Goal: Information Seeking & Learning: Check status

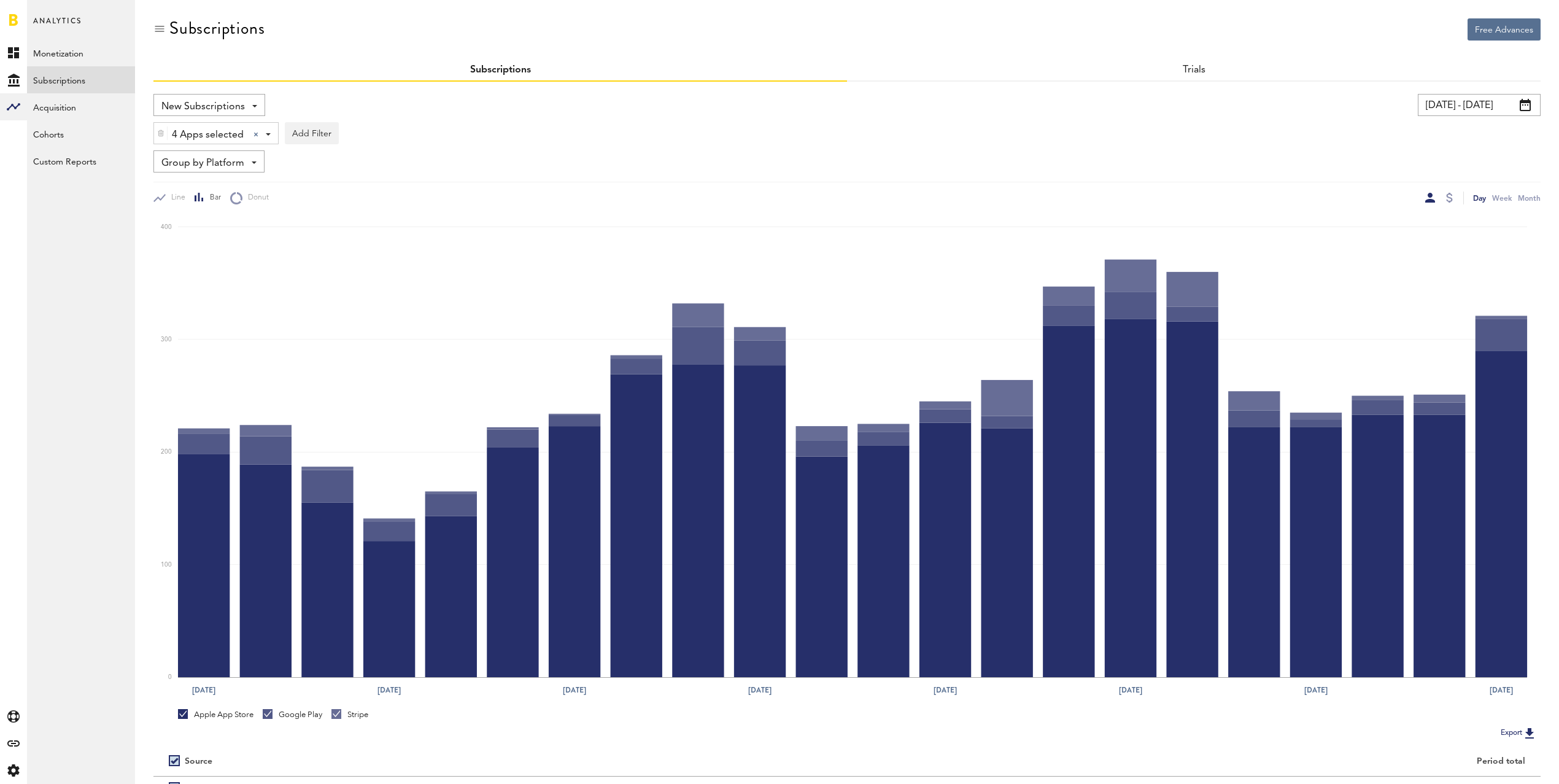
click at [1456, 100] on input "[DATE] - [DATE]" at bounding box center [1480, 104] width 123 height 22
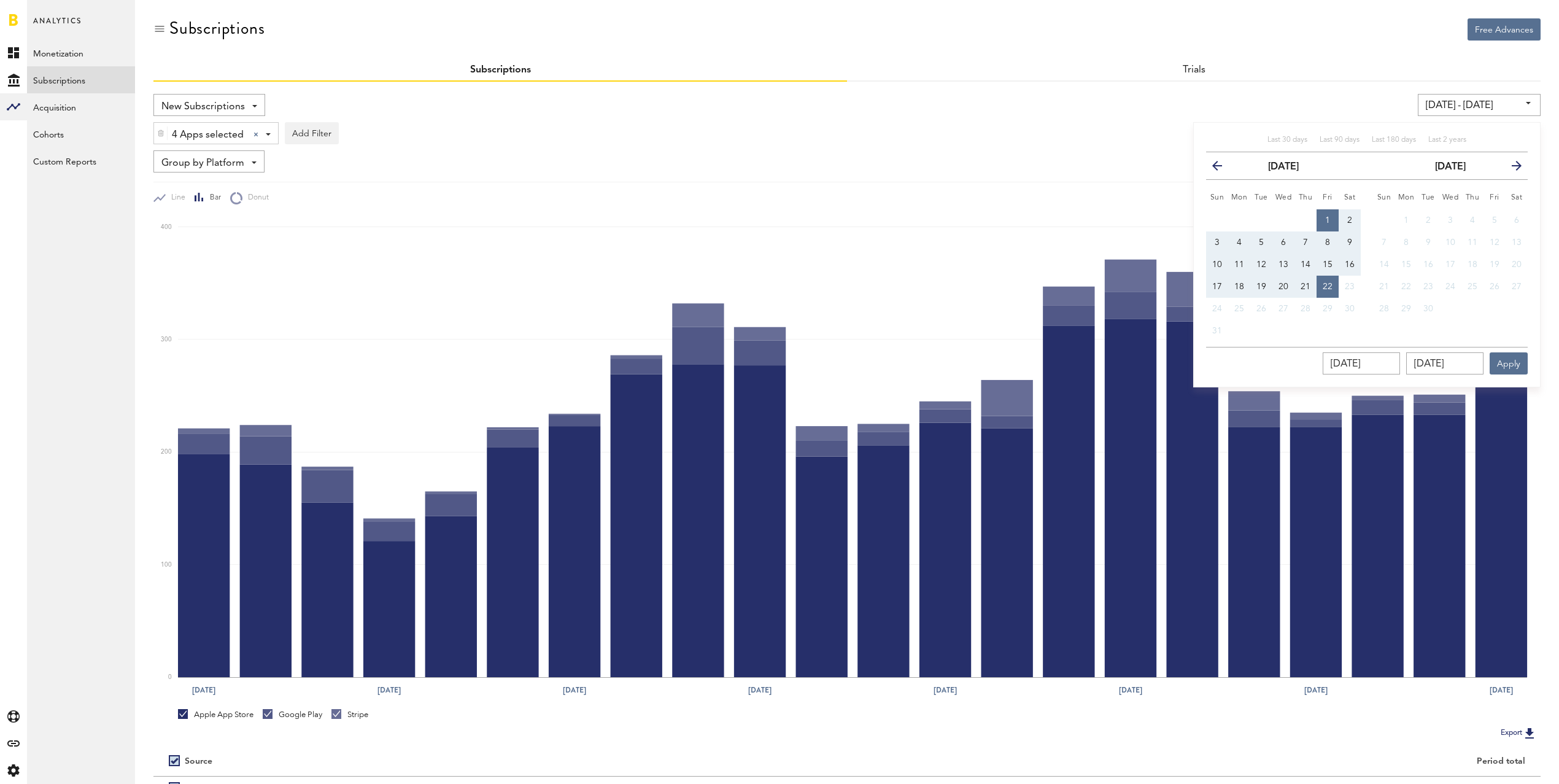
click at [1222, 168] on icon "button" at bounding box center [1222, 168] width 0 height 0
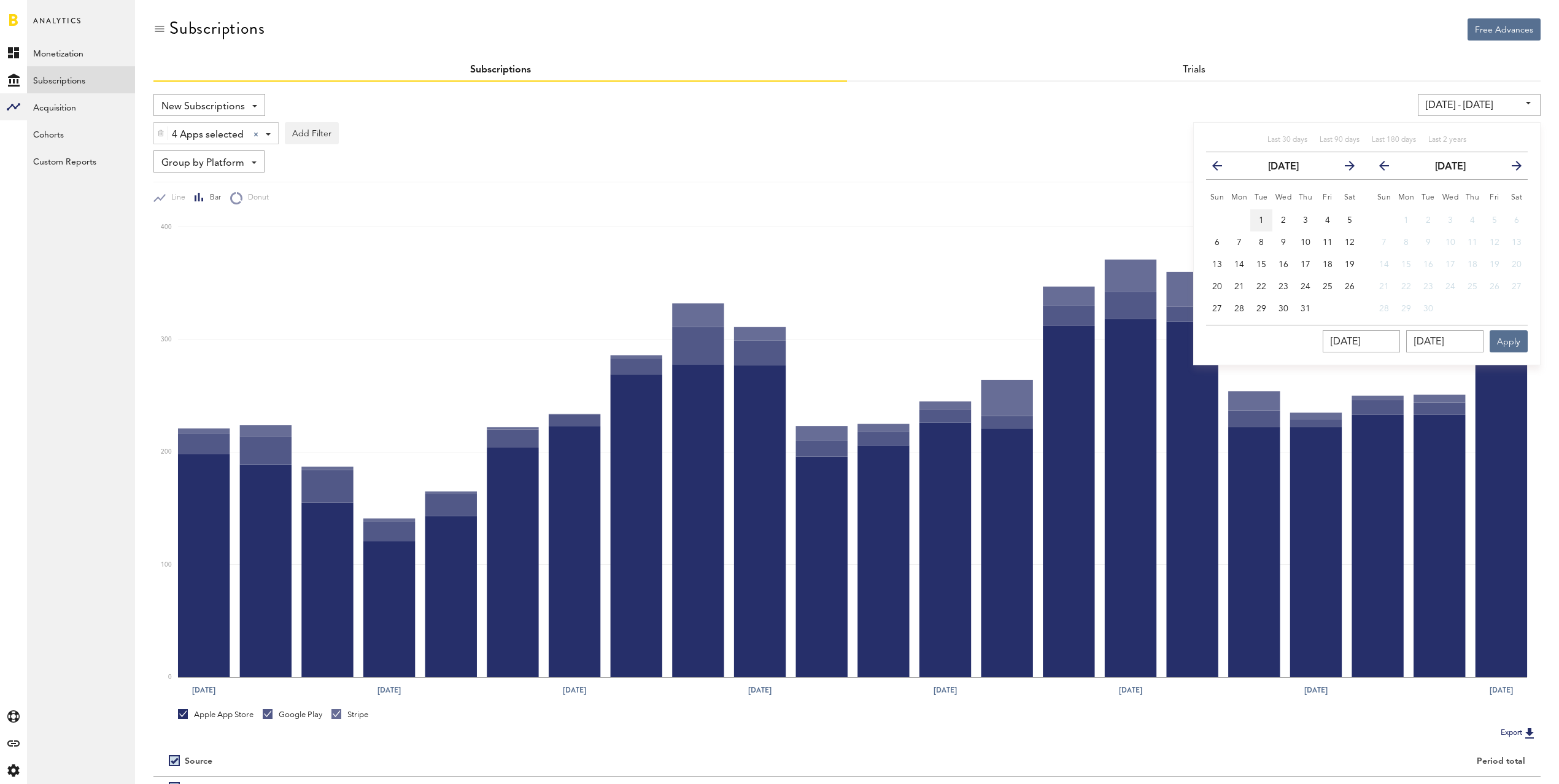
drag, startPoint x: 1258, startPoint y: 216, endPoint x: 1259, endPoint y: 223, distance: 7.1
click at [1258, 216] on button "1" at bounding box center [1261, 220] width 22 height 22
type input "[DATE] - [DATE]"
type input "[DATE]"
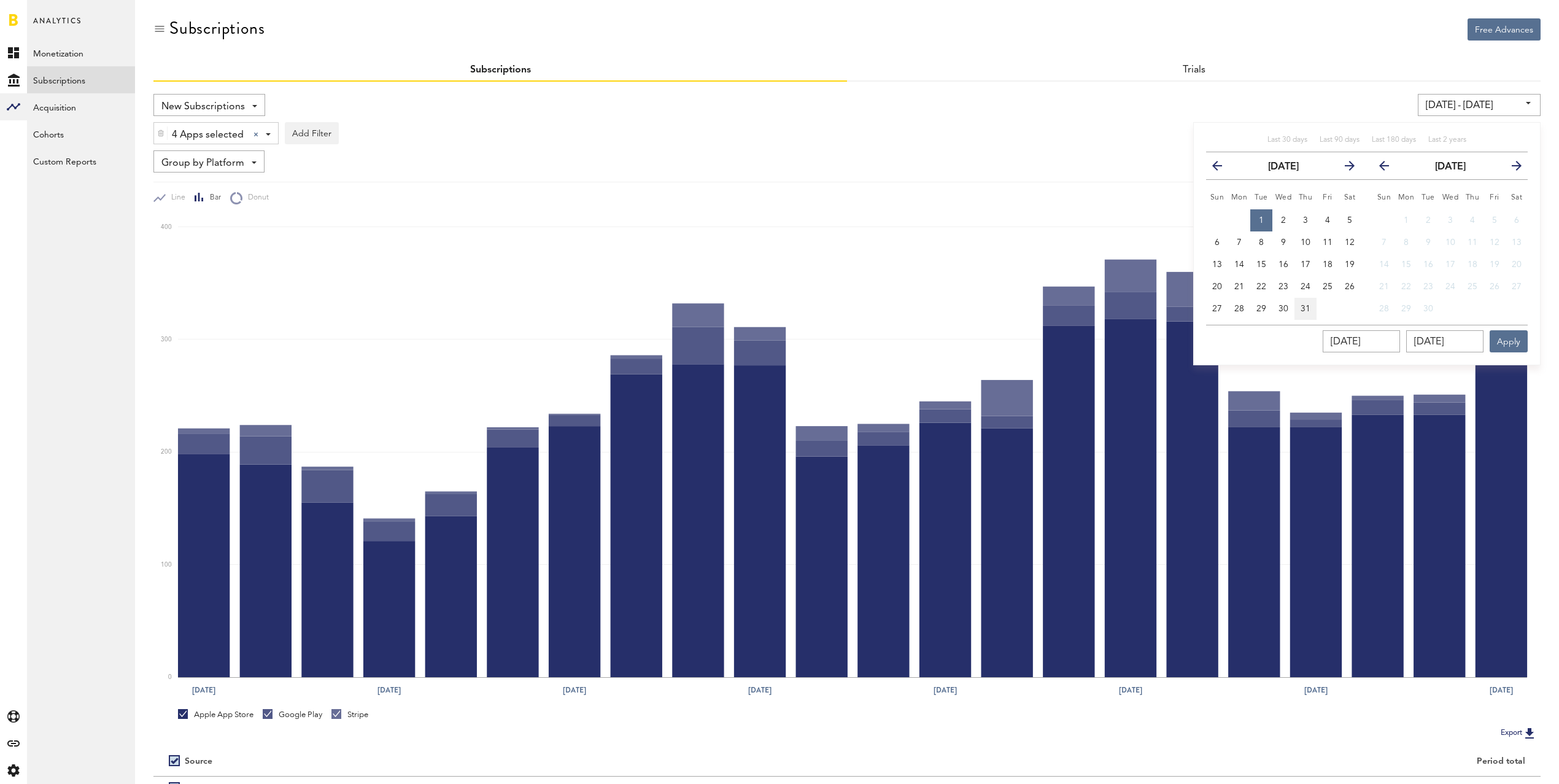
click at [1303, 309] on span "31" at bounding box center [1305, 308] width 10 height 9
type input "[DATE] - [DATE]"
type input "[DATE]"
click at [1503, 340] on button "Apply" at bounding box center [1509, 340] width 38 height 22
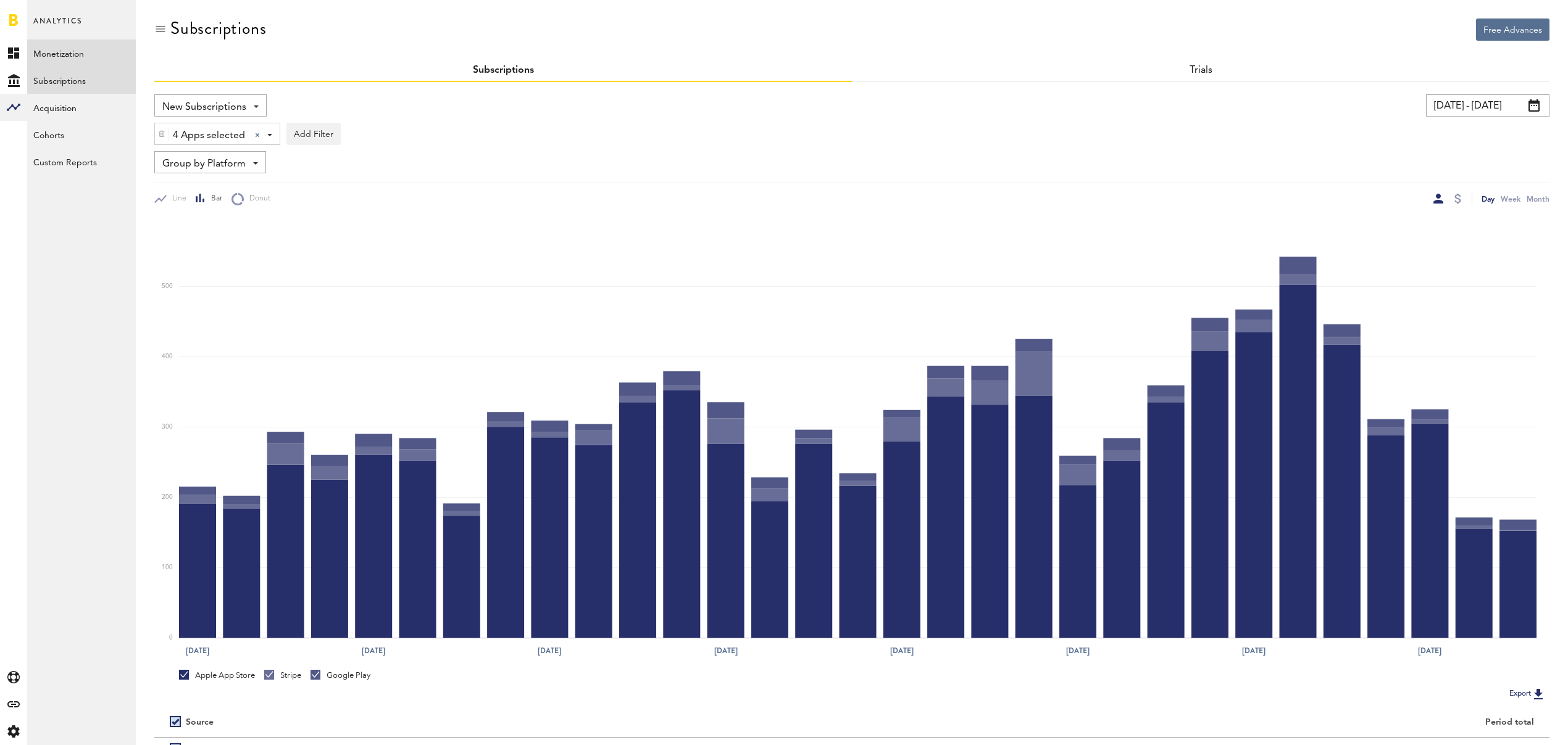
click at [80, 54] on link "Monetization" at bounding box center [81, 53] width 108 height 27
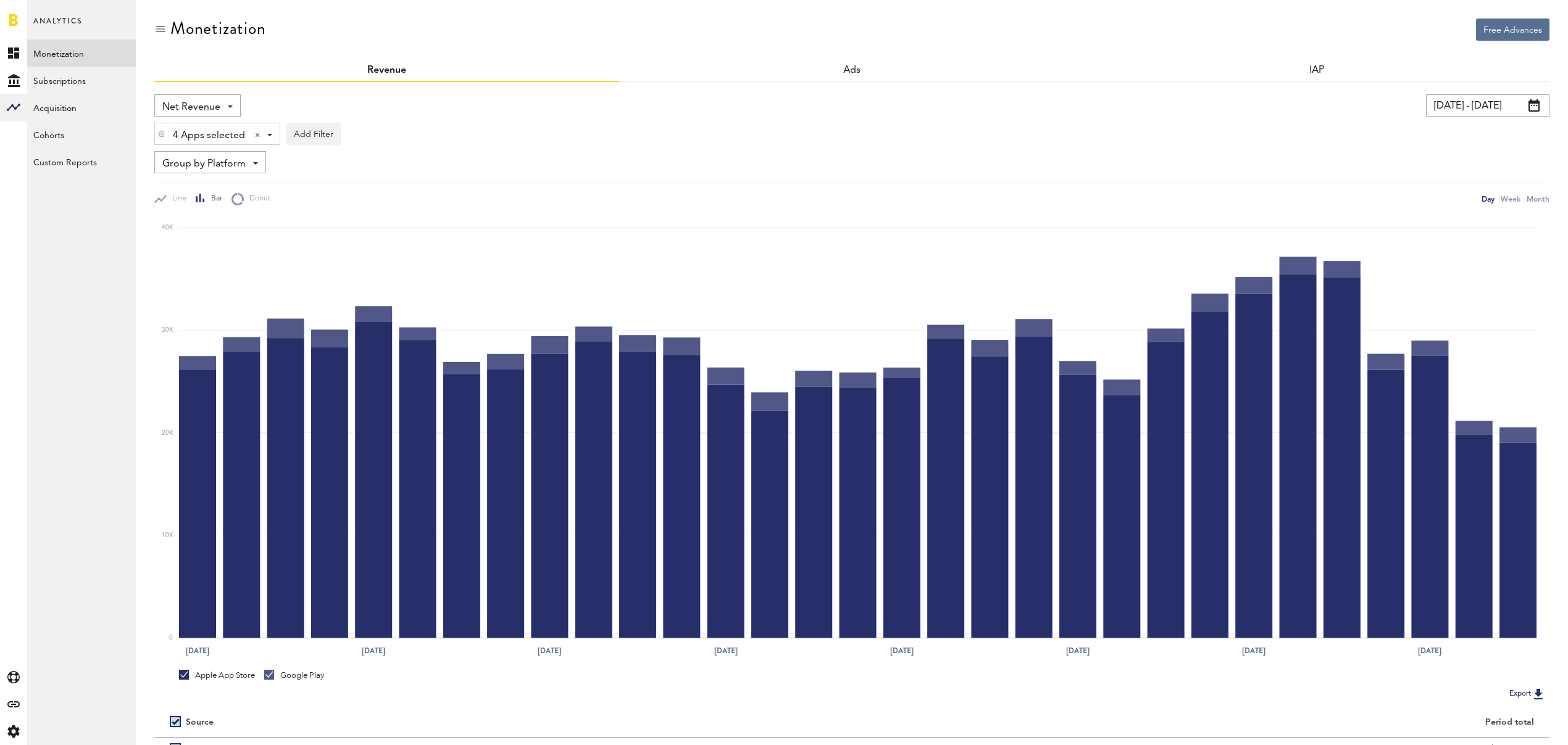
click at [219, 108] on span "Net Revenue" at bounding box center [191, 108] width 58 height 21
click at [215, 155] on span "Gross Revenue" at bounding box center [197, 157] width 62 height 21
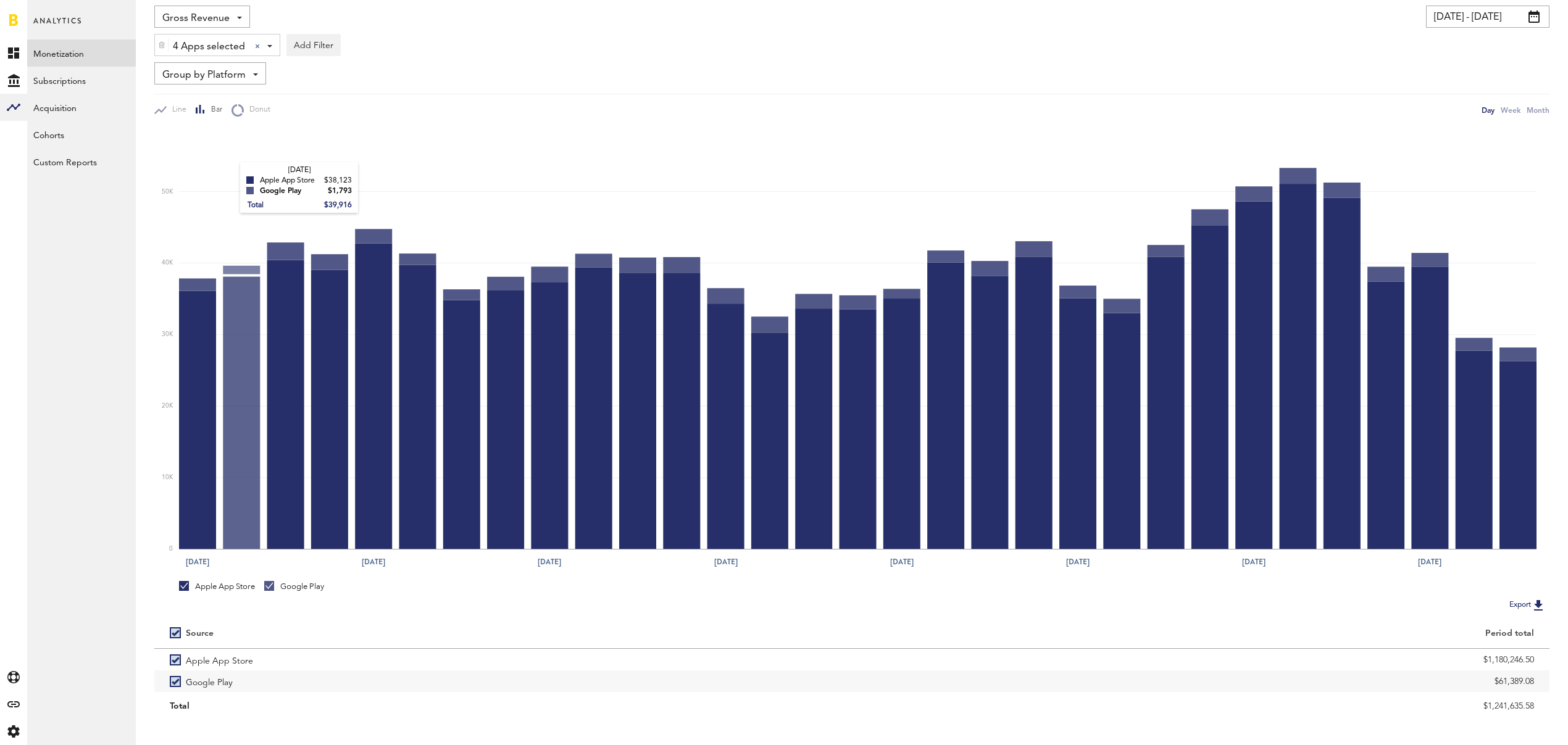
scroll to position [69, 0]
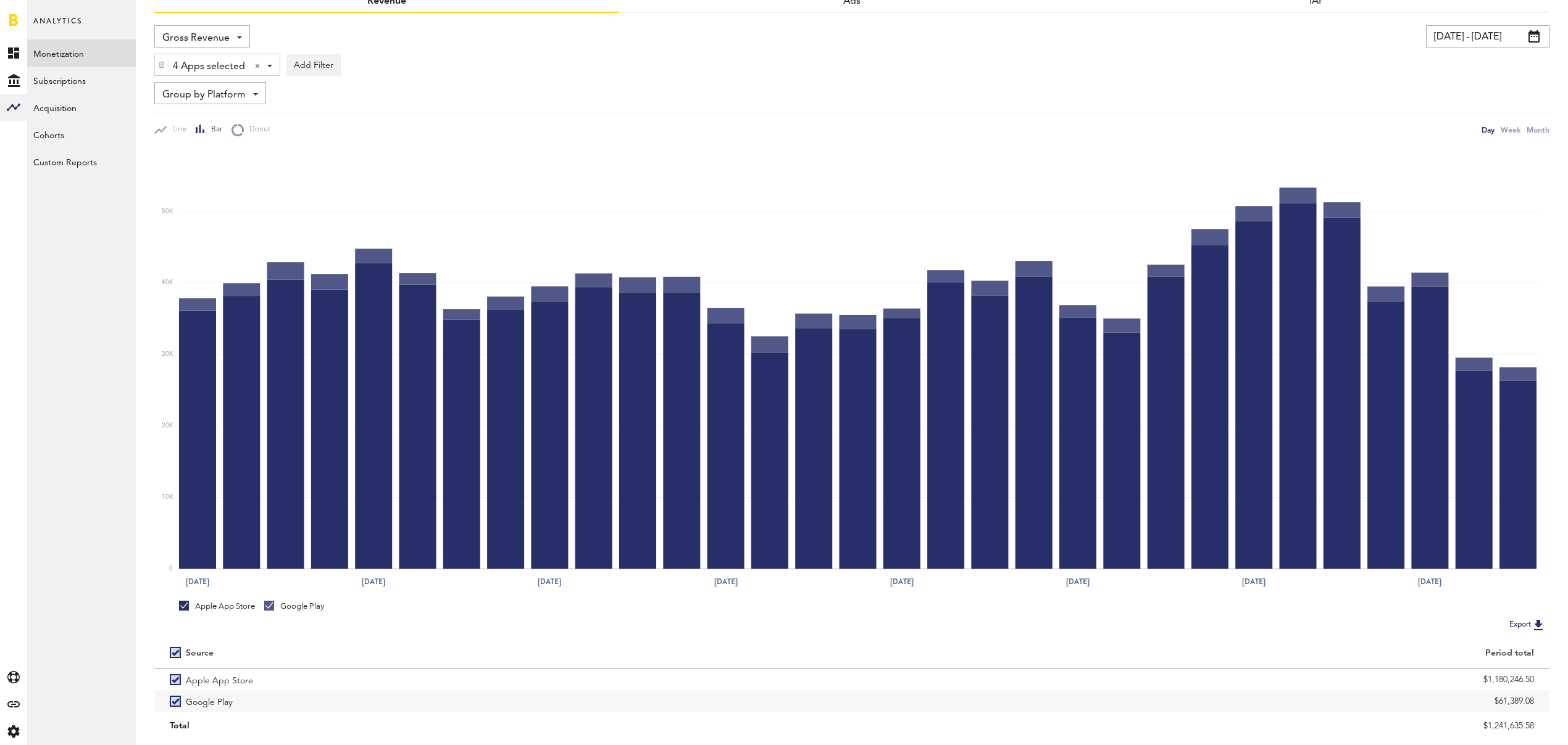
click at [214, 65] on span "4 Apps selected" at bounding box center [209, 66] width 72 height 21
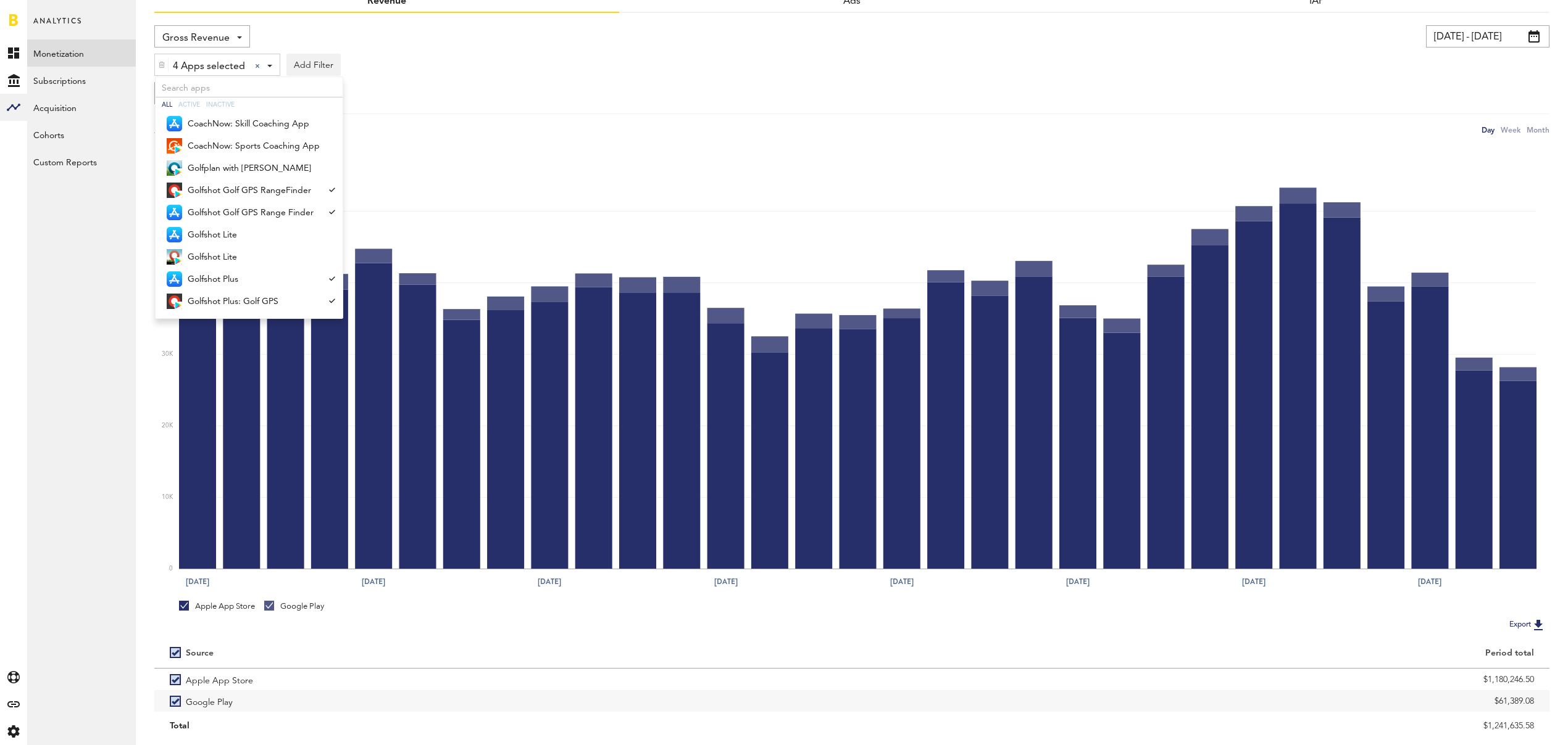
click at [164, 64] on img at bounding box center [162, 64] width 7 height 9
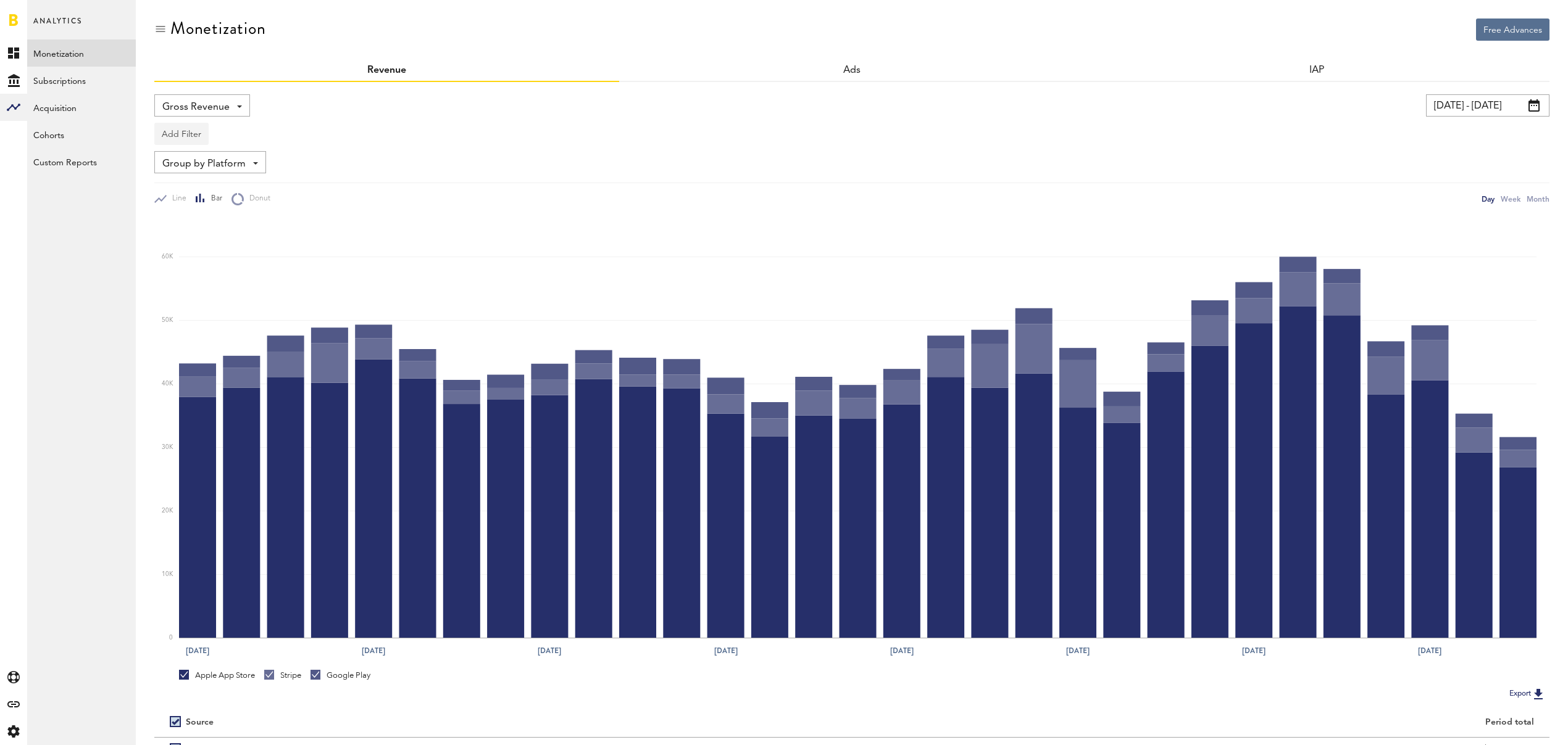
click at [174, 136] on button "Add Filter" at bounding box center [182, 134] width 55 height 22
click at [181, 187] on li "Apps" at bounding box center [200, 187] width 78 height 22
click at [188, 126] on div "Apps" at bounding box center [199, 136] width 54 height 21
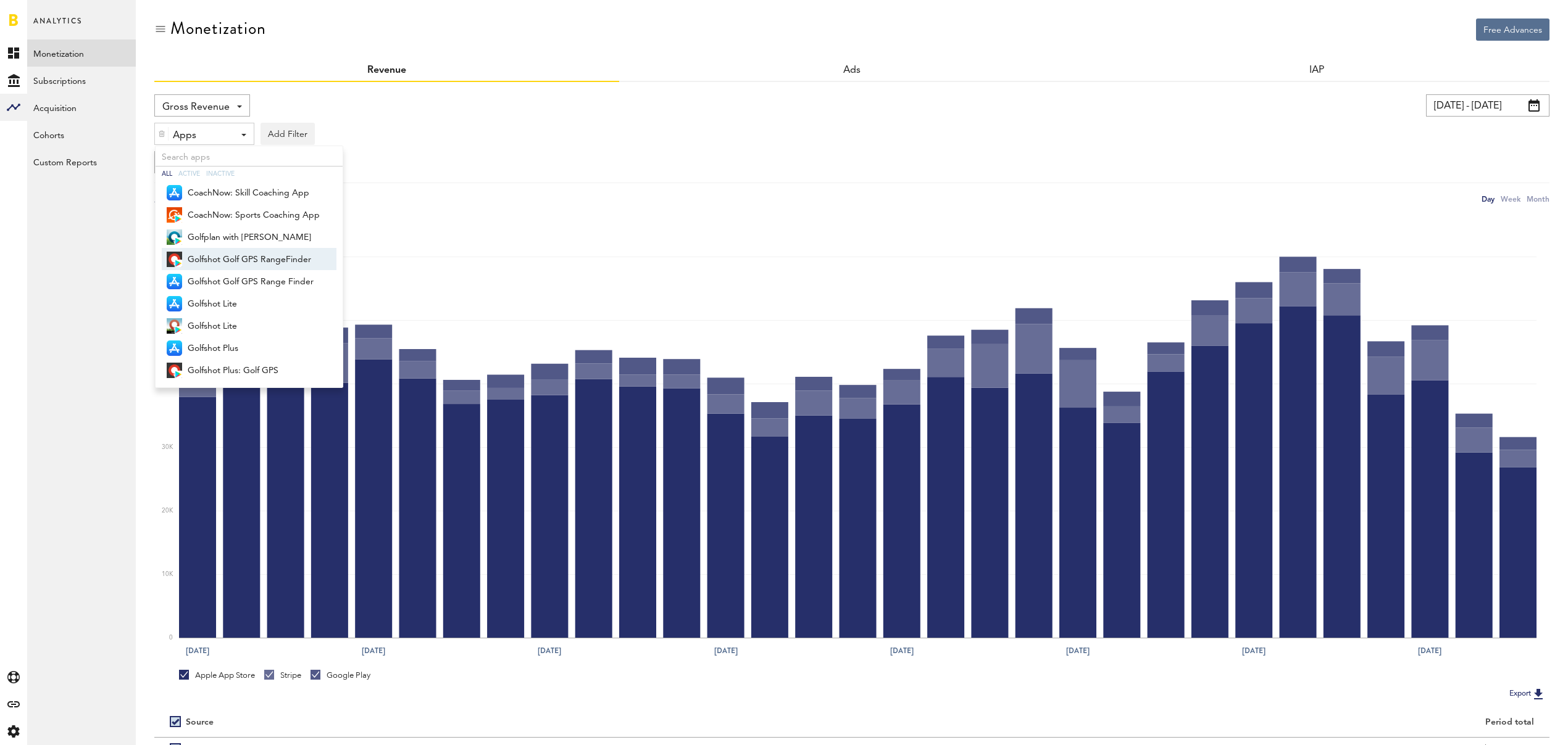
click at [237, 257] on span "Golfshot Golf GPS RangeFinder" at bounding box center [253, 260] width 132 height 21
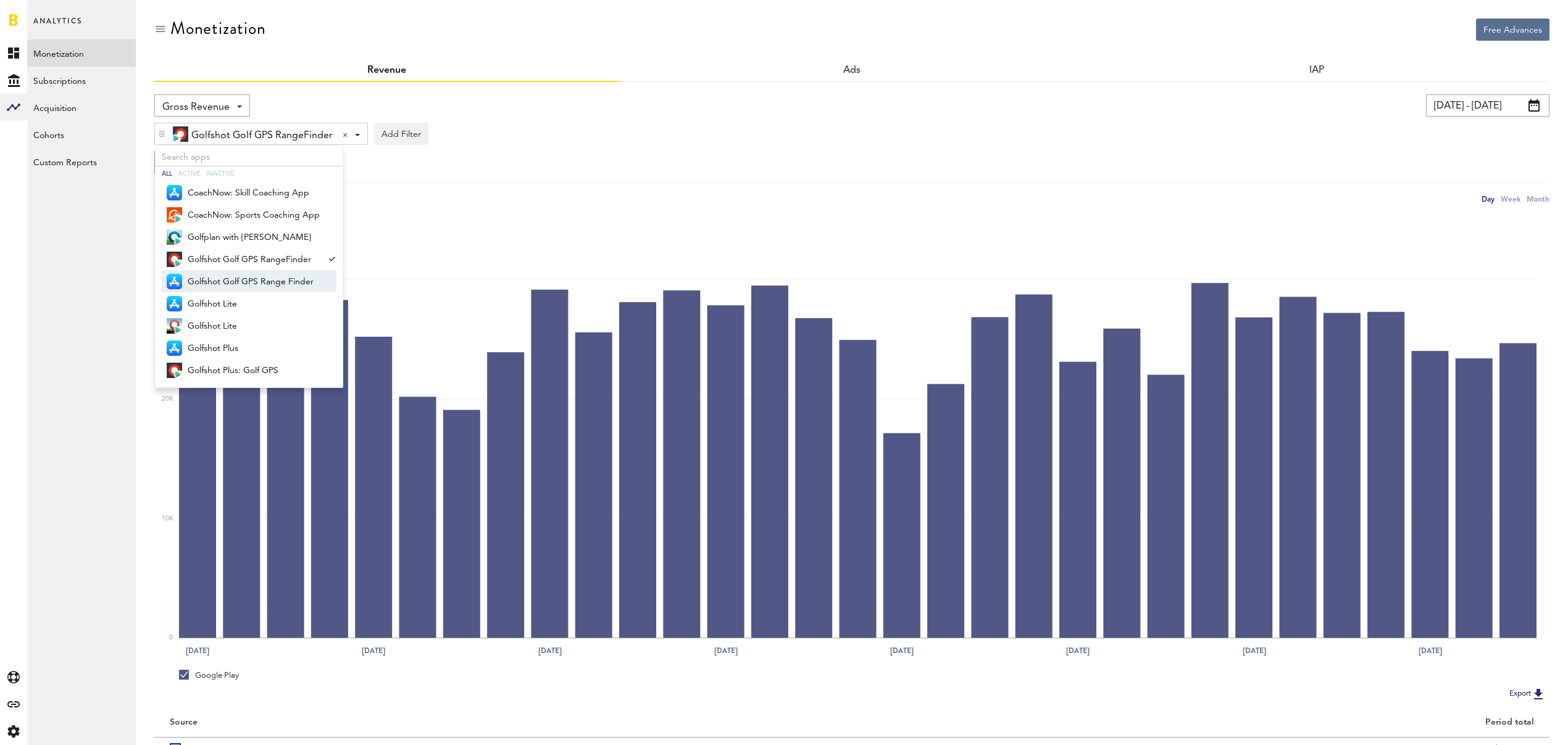
click at [234, 276] on span "Golfshot Golf GPS Range Finder" at bounding box center [253, 282] width 132 height 21
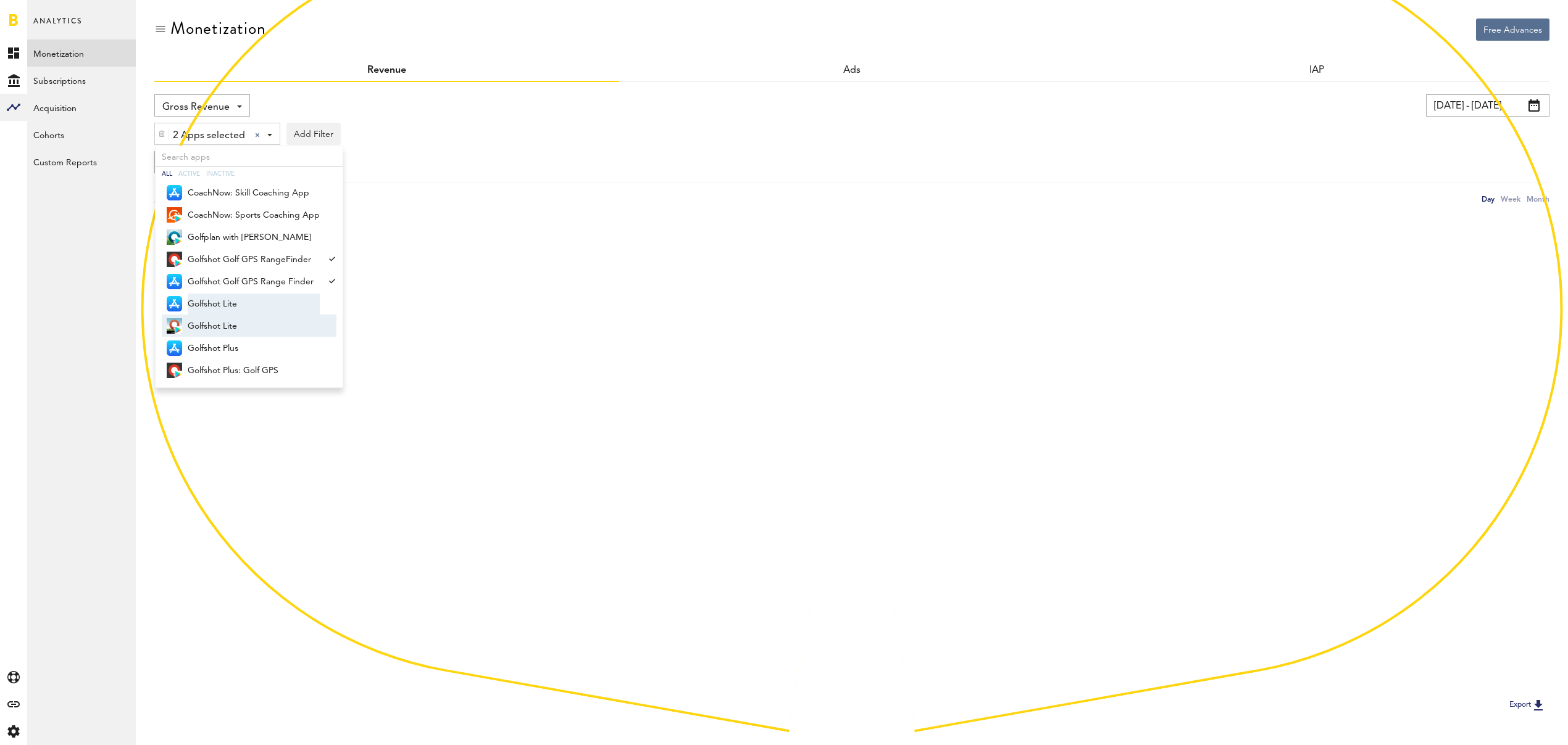
click at [223, 300] on span "Golfshot Lite" at bounding box center [253, 304] width 132 height 21
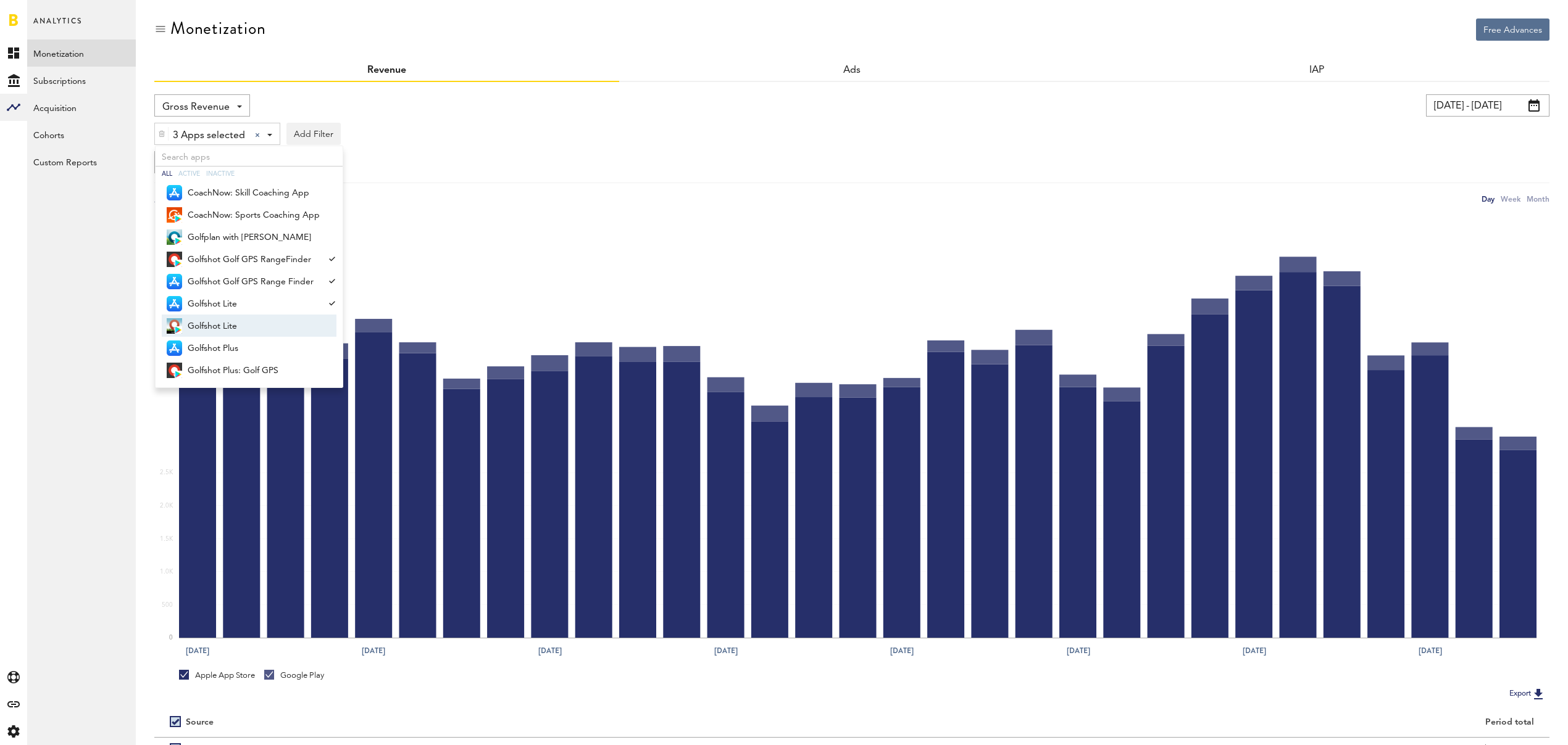
click at [229, 332] on span "Golfshot Lite" at bounding box center [253, 326] width 132 height 21
drag, startPoint x: 231, startPoint y: 344, endPoint x: 243, endPoint y: 373, distance: 31.4
click at [231, 344] on span "Golfshot Plus" at bounding box center [253, 349] width 132 height 21
click at [243, 368] on span "Golfshot Plus: Golf GPS" at bounding box center [253, 371] width 132 height 21
click at [513, 142] on div "6 Apps selected 6 Apps selected All Active Inactive CoachNow: Skill Coaching Ap…" at bounding box center [852, 130] width 1395 height 29
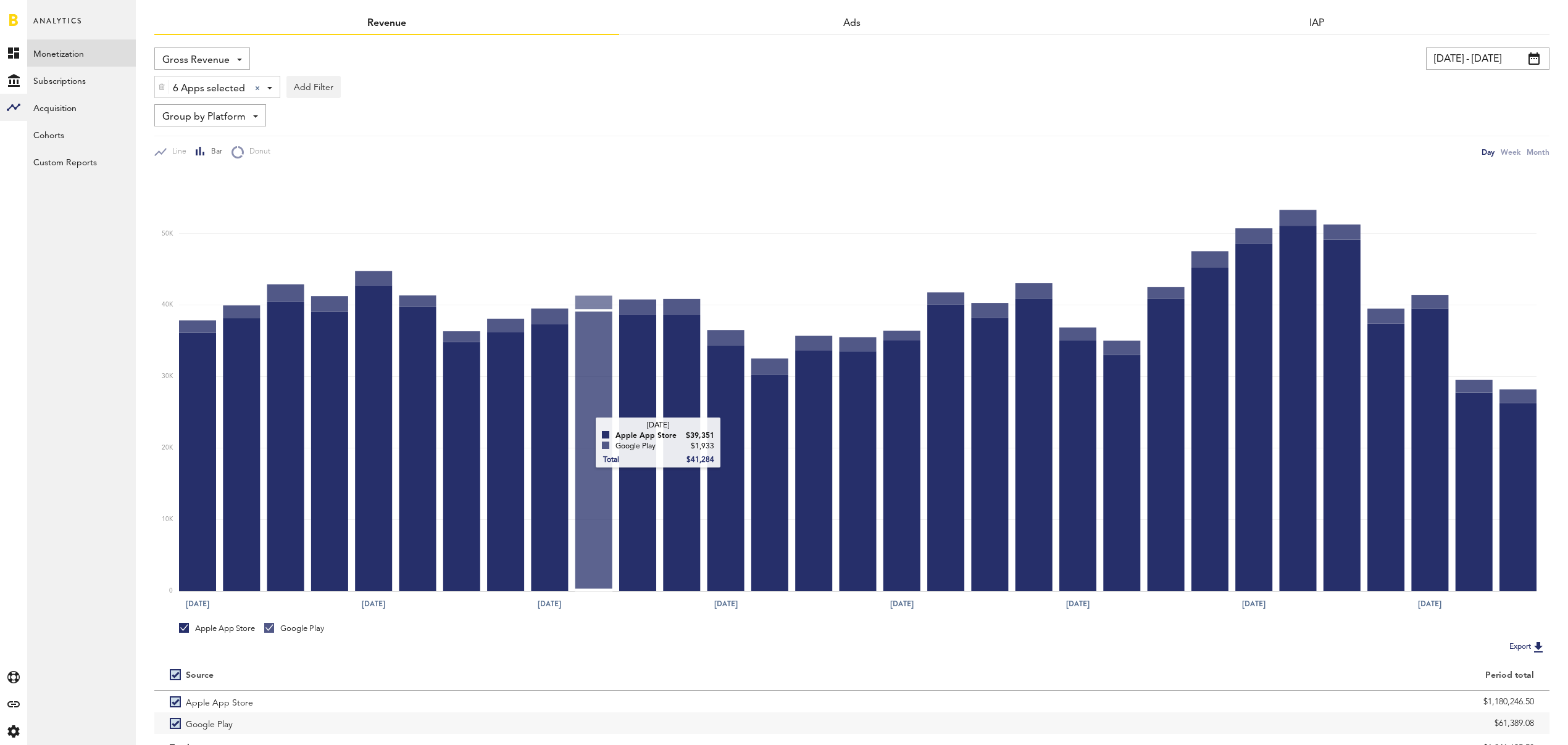
scroll to position [104, 0]
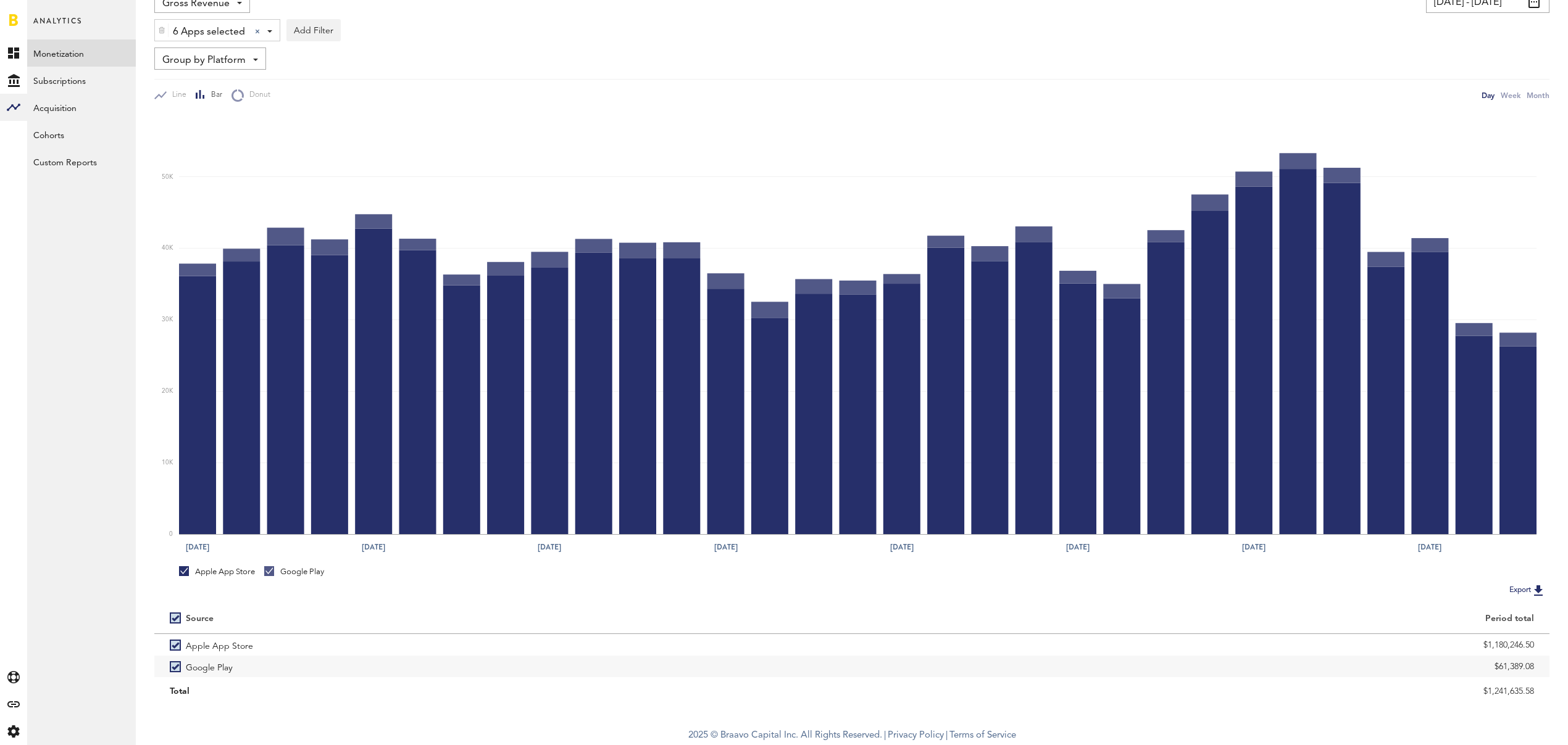
click at [162, 30] on img at bounding box center [162, 30] width 7 height 9
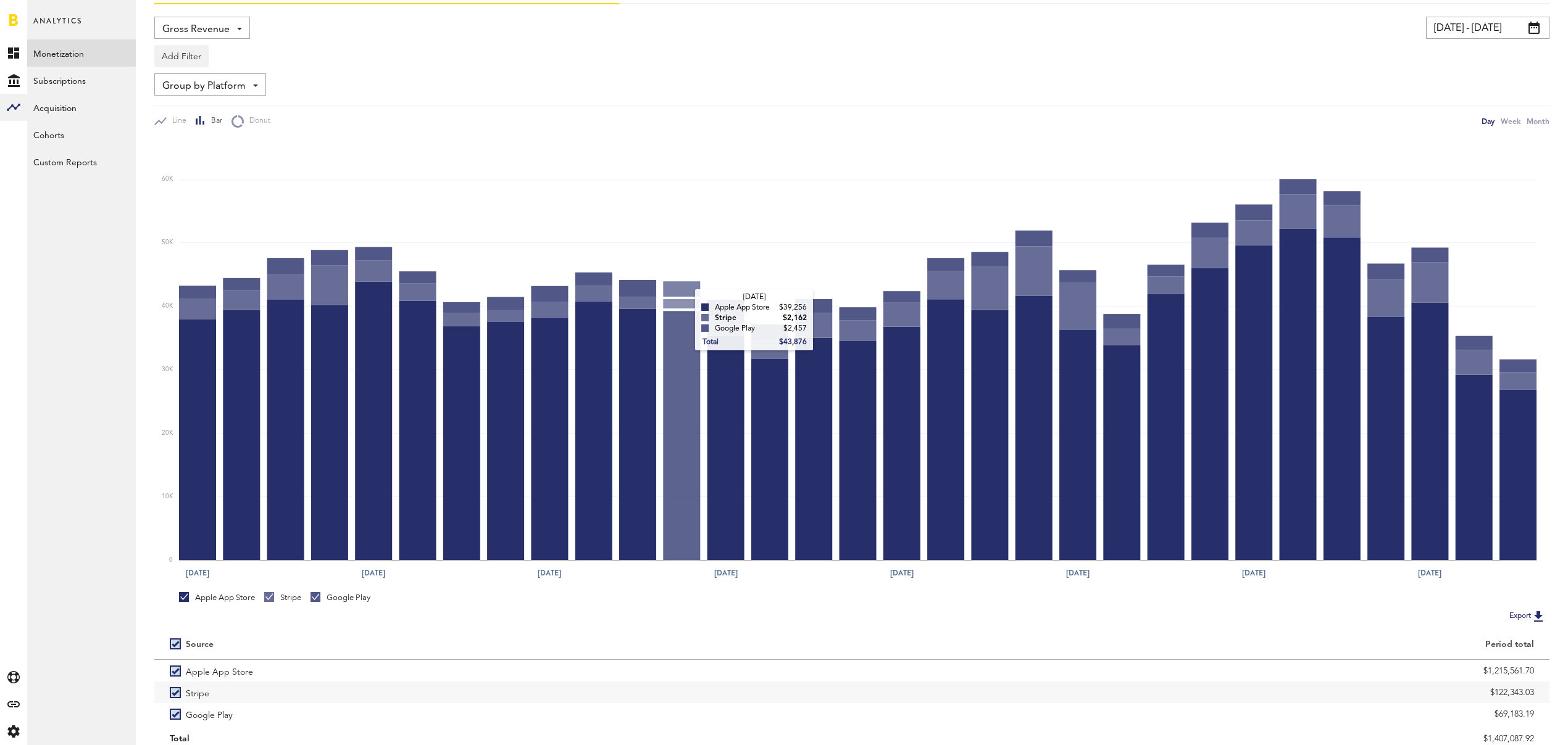
scroll to position [125, 0]
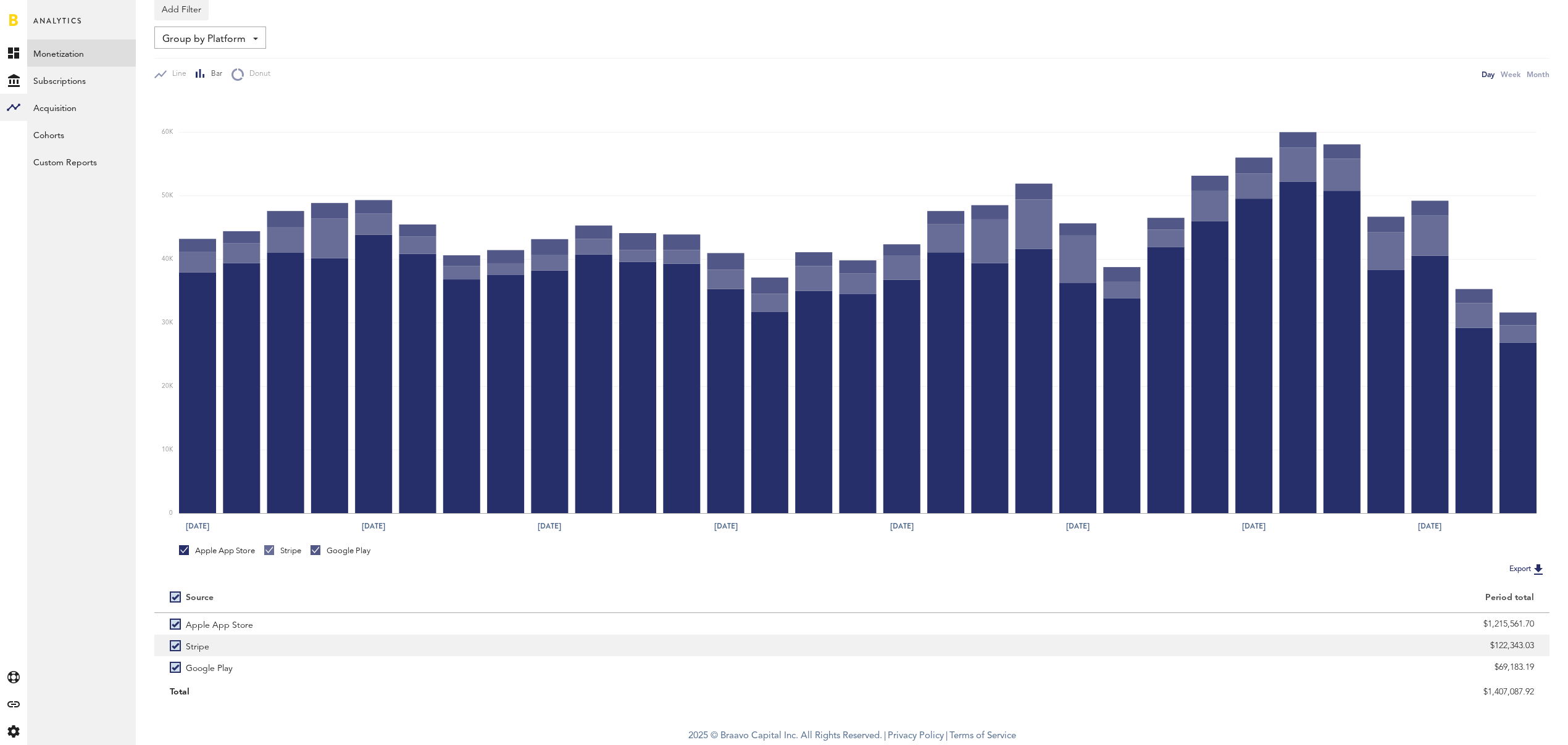
drag, startPoint x: 1543, startPoint y: 645, endPoint x: 1488, endPoint y: 645, distance: 55.0
click at [1488, 645] on div "$122,343.03" at bounding box center [1200, 645] width 698 height 21
